Goal: Information Seeking & Learning: Learn about a topic

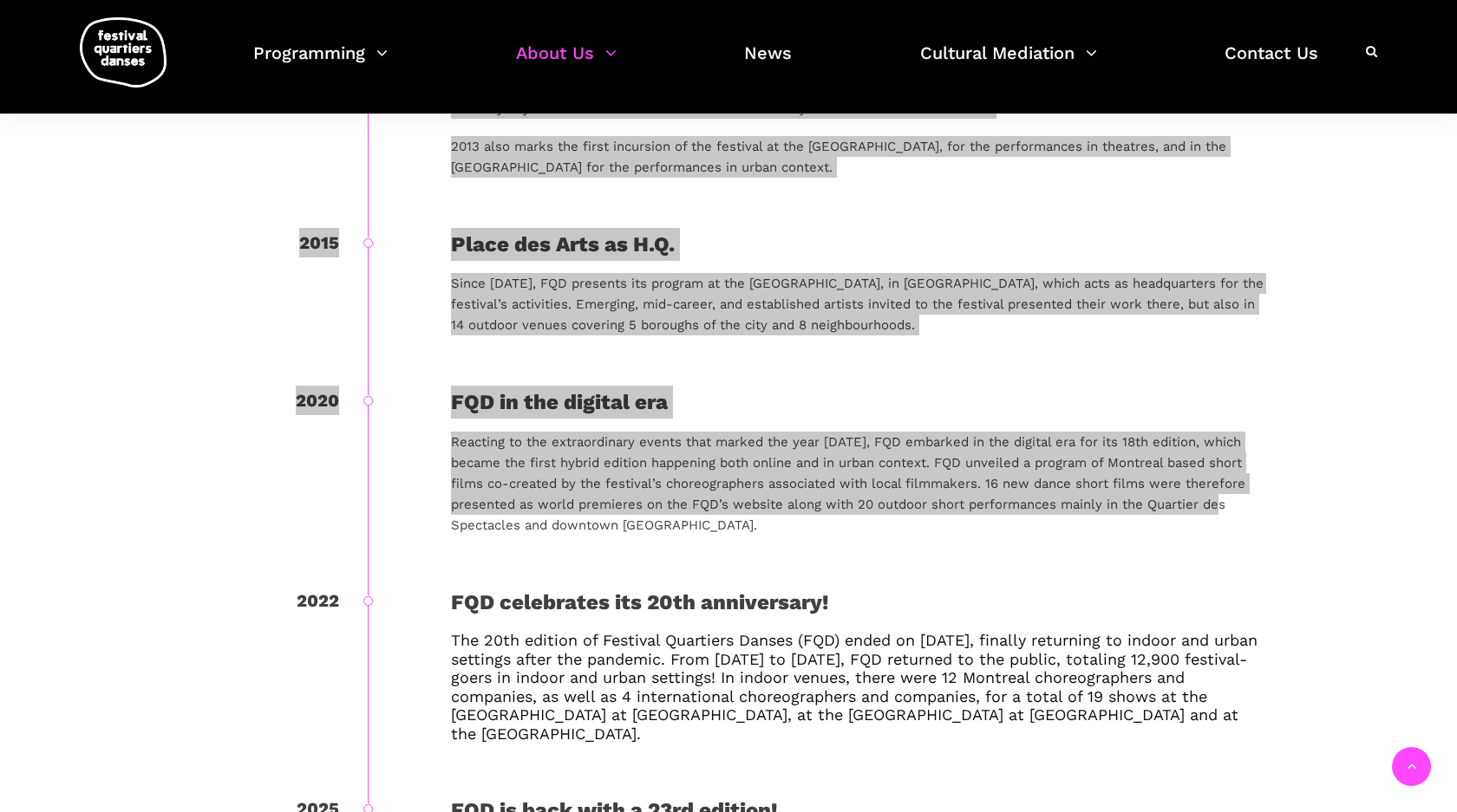
scroll to position [2162, 0]
drag, startPoint x: 148, startPoint y: 252, endPoint x: 218, endPoint y: 721, distance: 474.2
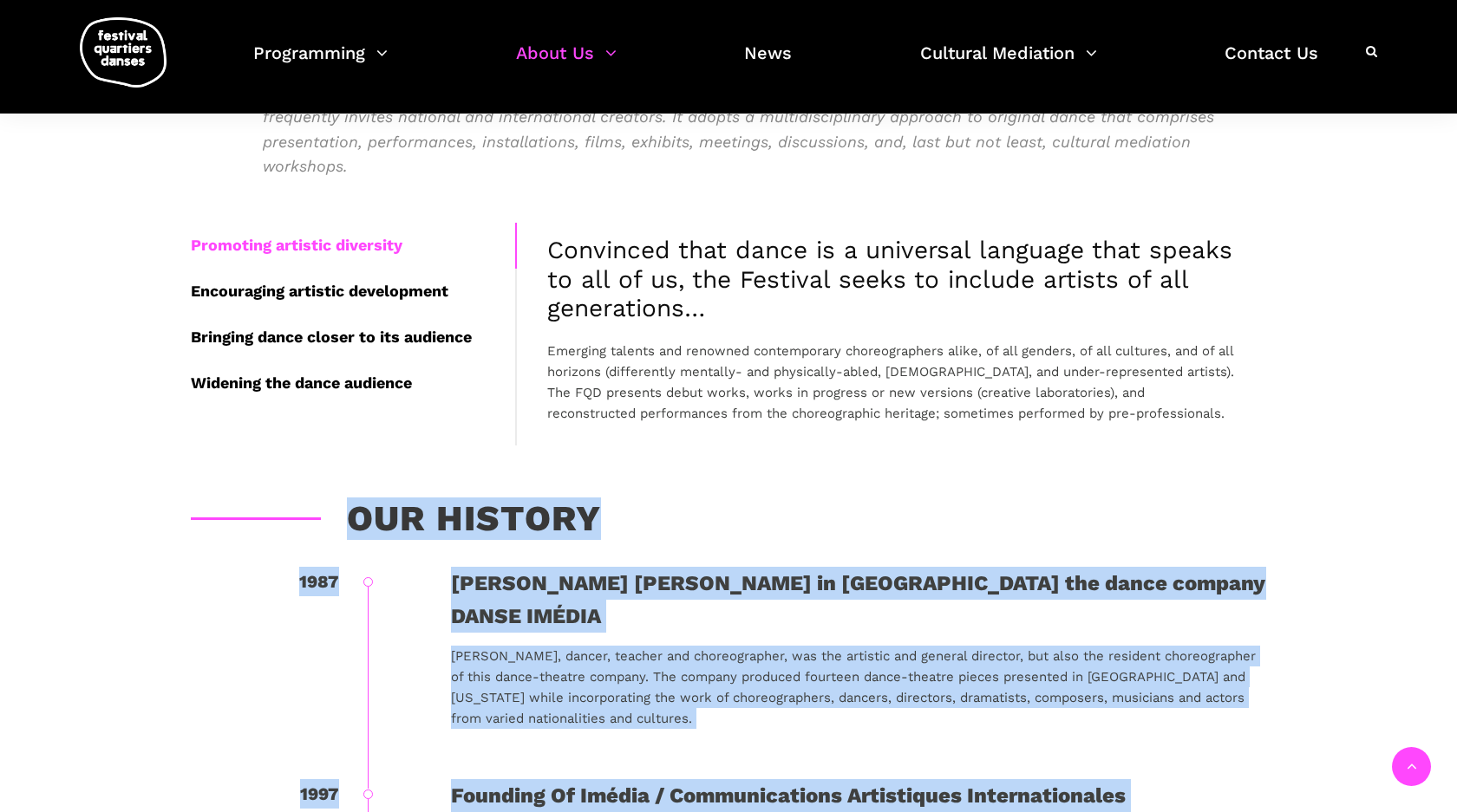
scroll to position [446, 0]
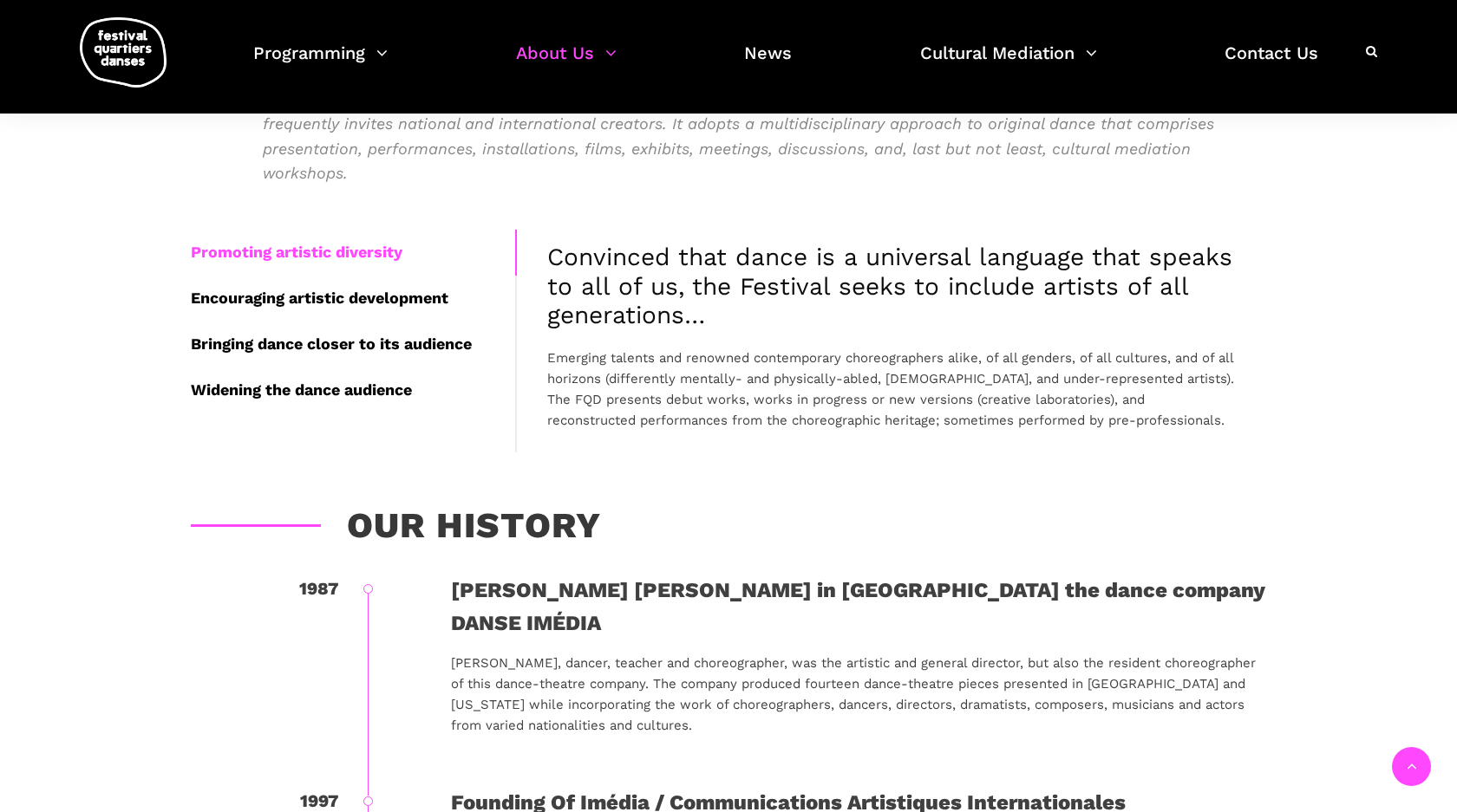
click at [277, 472] on div "Promoting artistic diversity Encouraging artistic development Bringing dance cl…" at bounding box center [728, 354] width 1110 height 249
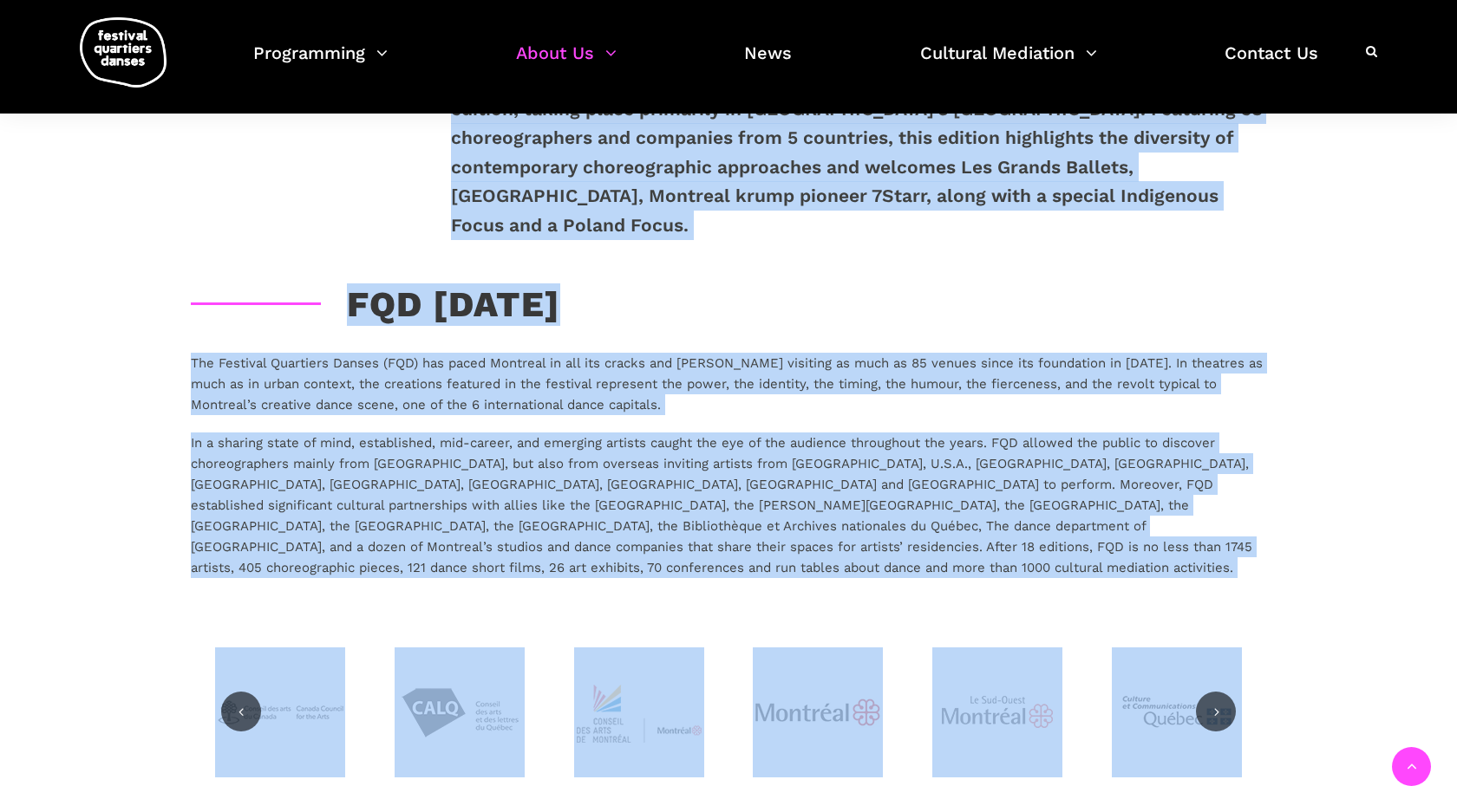
scroll to position [2936, 0]
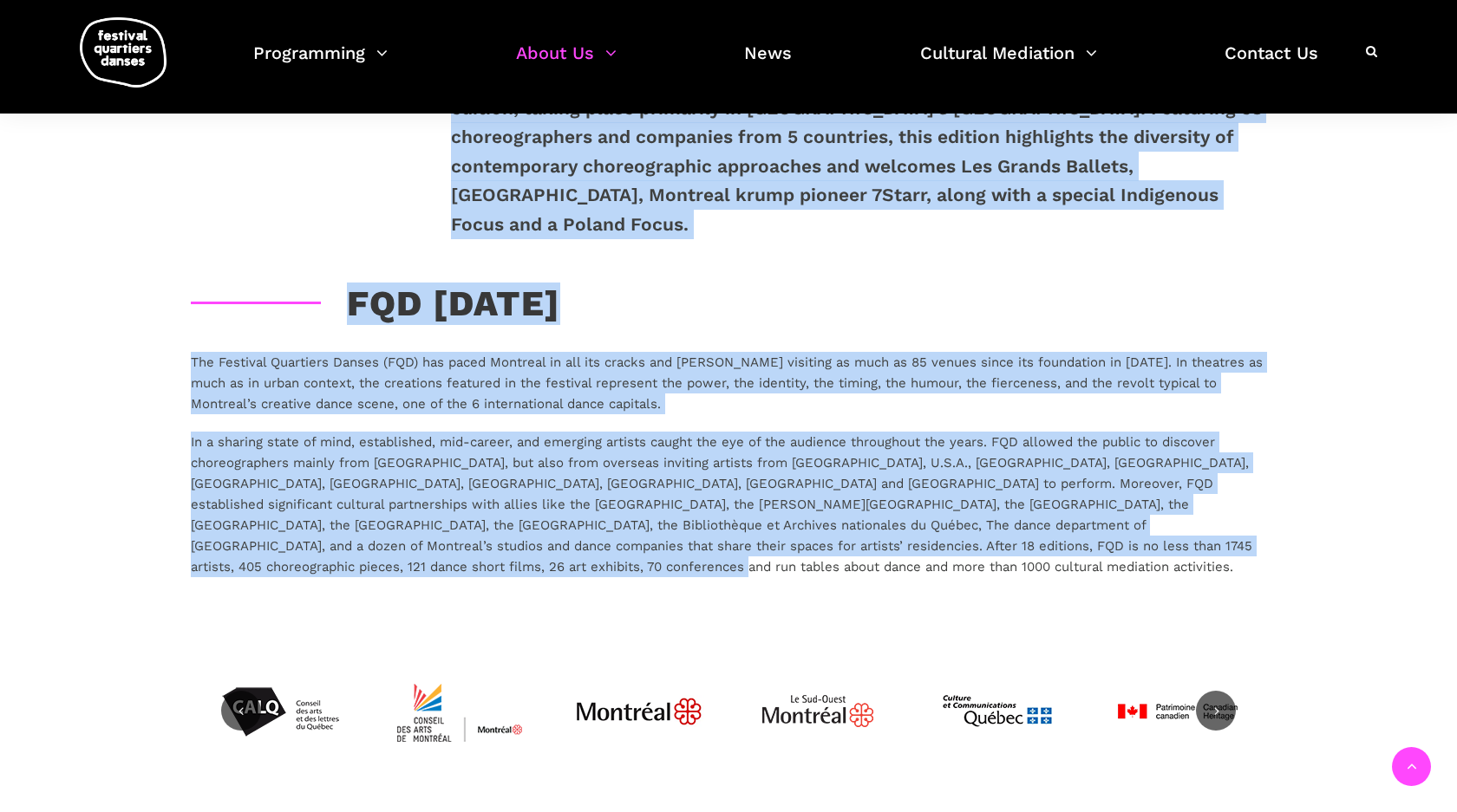
drag, startPoint x: 307, startPoint y: 490, endPoint x: 379, endPoint y: 462, distance: 77.3
copy div "Lor Ipsumdo 3810 Sitam Consec Adipisc elitse do Eiusmodt inc utlab etdolor MAGN…"
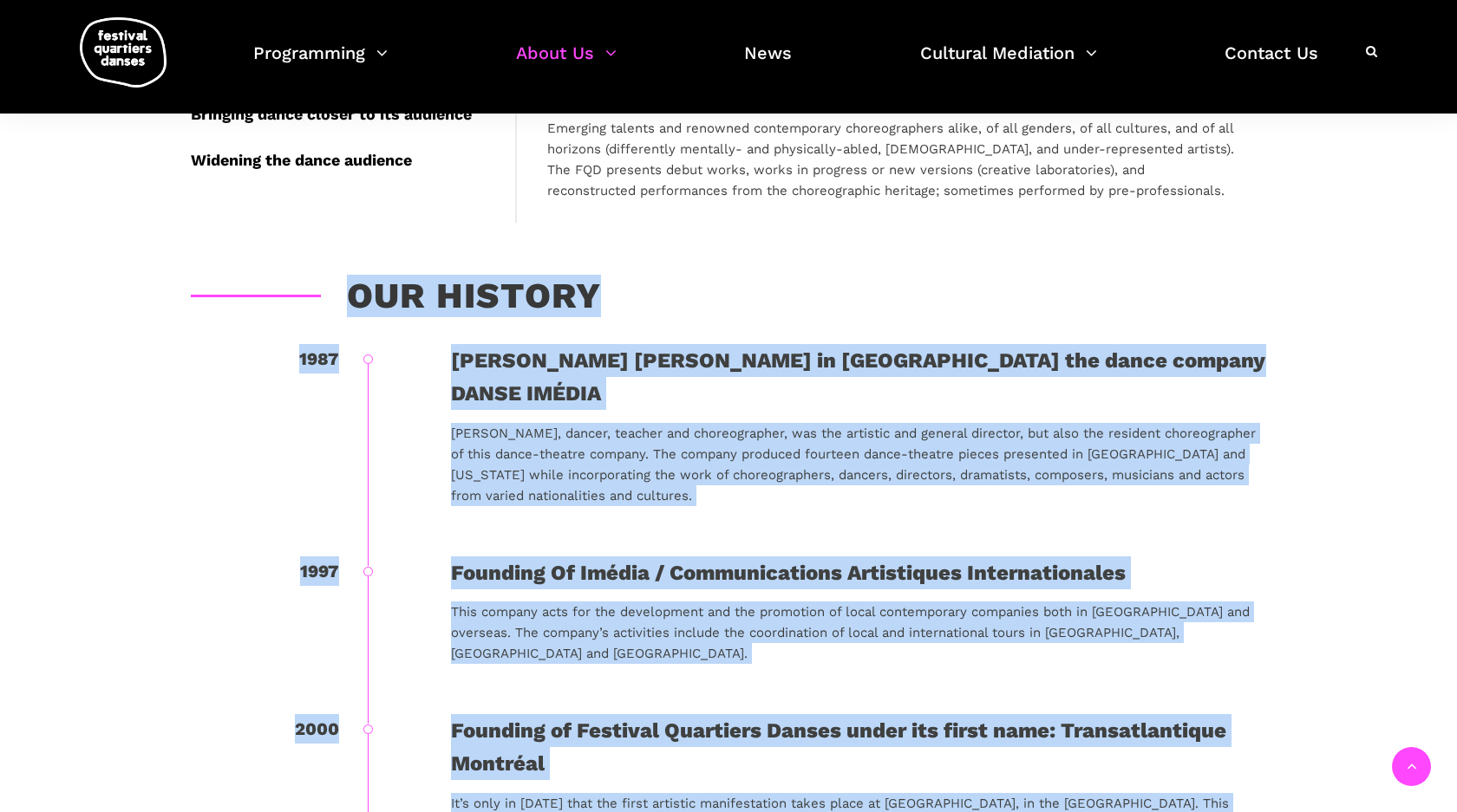
scroll to position [591, 0]
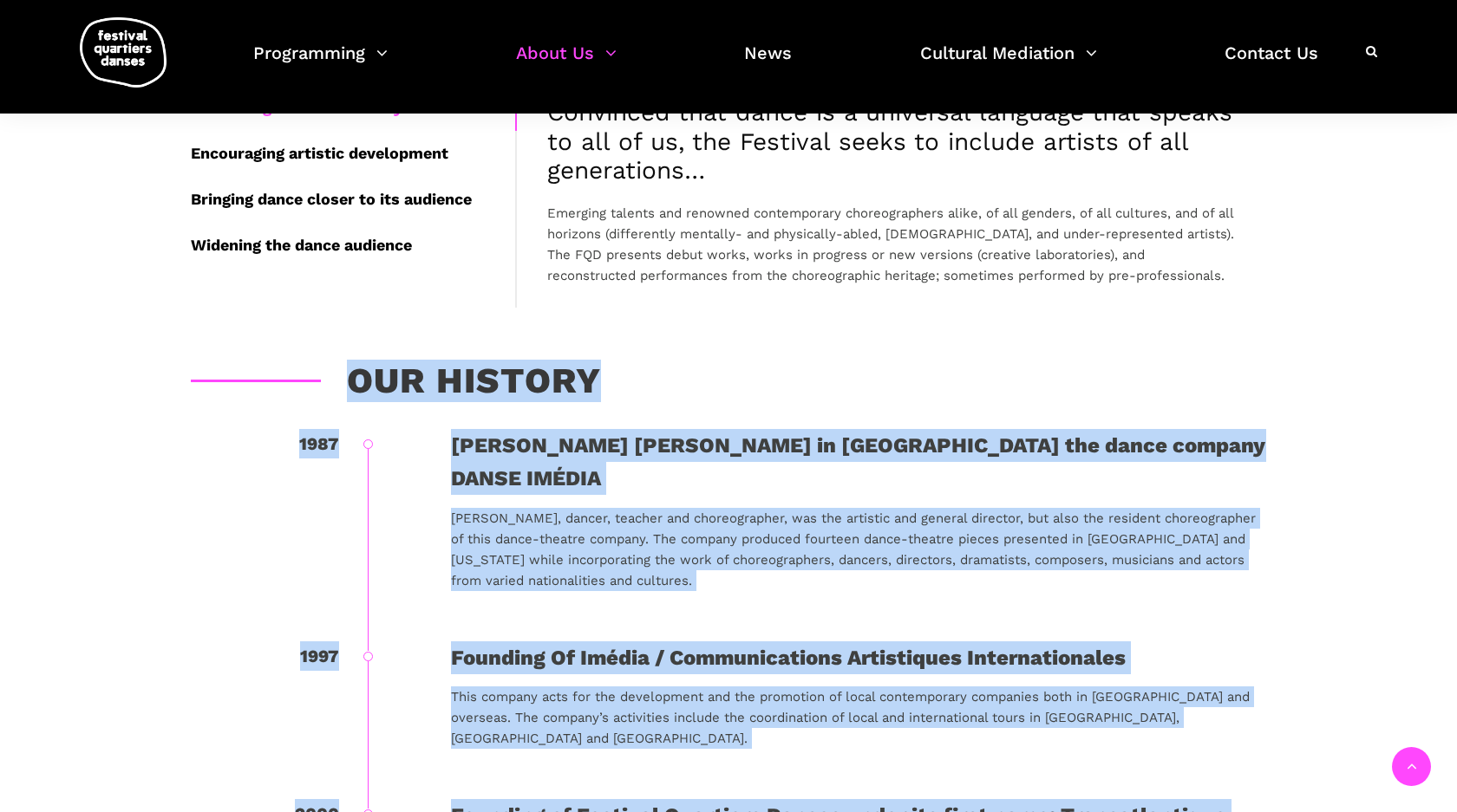
click at [644, 453] on div "[PERSON_NAME] [PERSON_NAME] in [GEOGRAPHIC_DATA] the dance company DANSE IMÉDIA" at bounding box center [859, 463] width 815 height 66
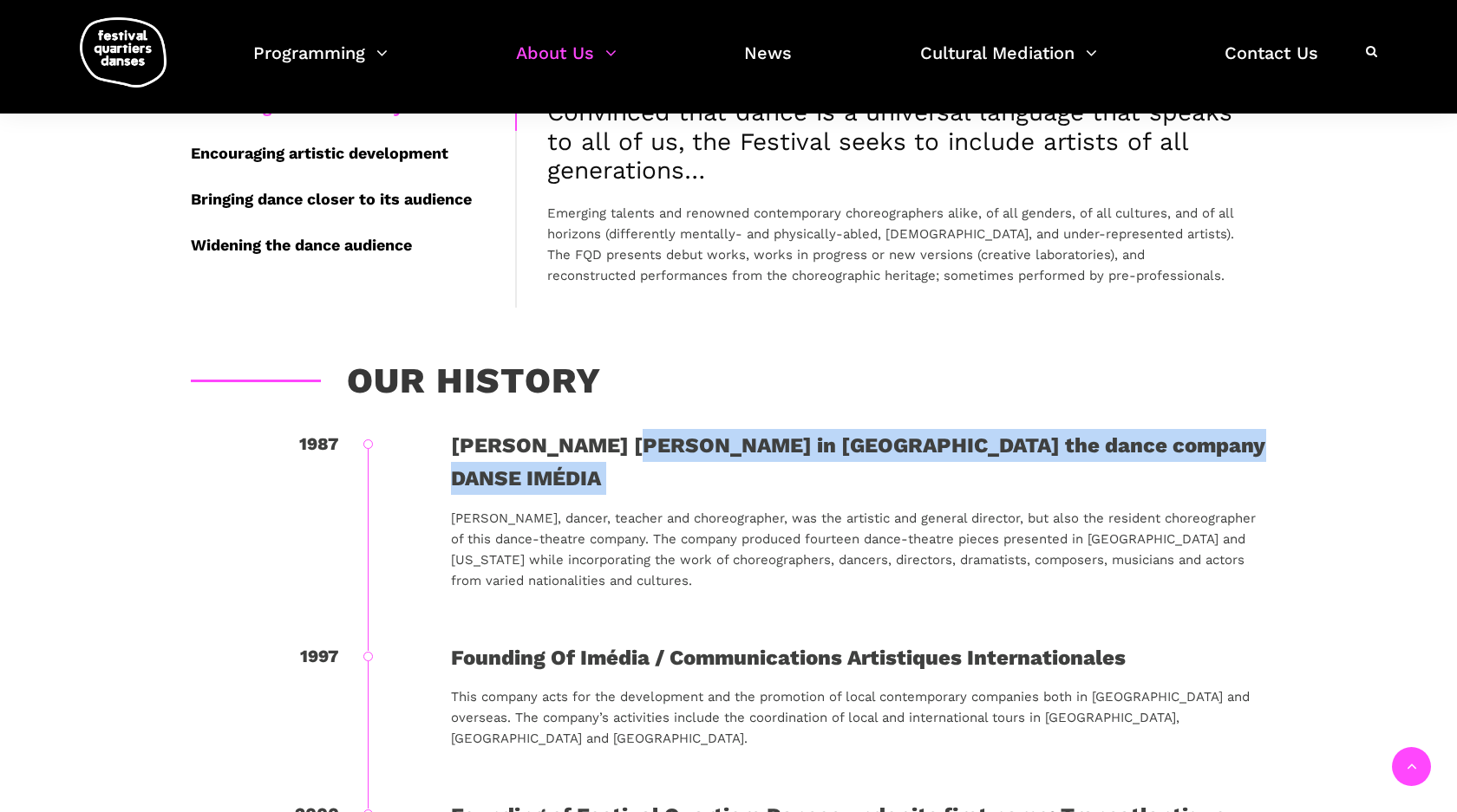
drag, startPoint x: 675, startPoint y: 468, endPoint x: 616, endPoint y: 445, distance: 63.3
click at [616, 445] on div "[PERSON_NAME] [PERSON_NAME] in [GEOGRAPHIC_DATA] the dance company DANSE IMÉDIA…" at bounding box center [859, 519] width 815 height 180
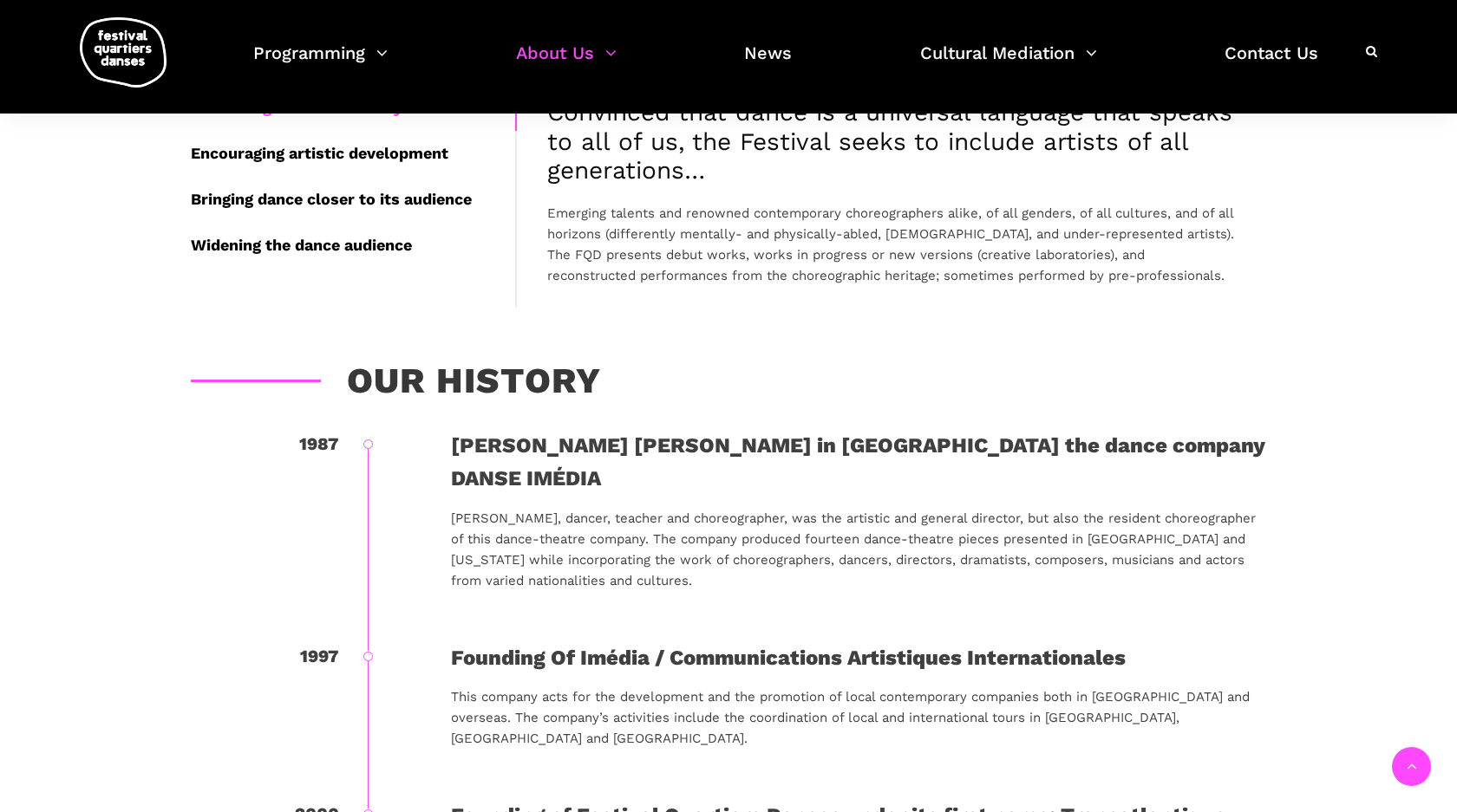
click at [412, 500] on div "1987 [PERSON_NAME] [PERSON_NAME] in [GEOGRAPHIC_DATA] the dance company DANSE I…" at bounding box center [728, 535] width 1076 height 212
drag, startPoint x: 432, startPoint y: 441, endPoint x: 674, endPoint y: 436, distance: 242.1
click at [674, 436] on div "1987 [PERSON_NAME] [PERSON_NAME] in [GEOGRAPHIC_DATA] the dance company DANSE I…" at bounding box center [728, 535] width 1076 height 212
